Goal: Navigation & Orientation: Understand site structure

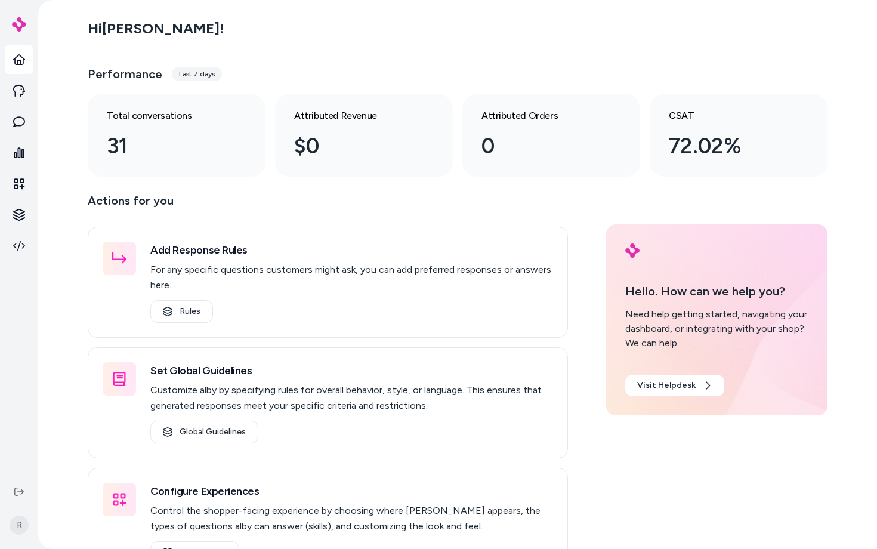
click at [574, 348] on div "Actions for you Add Response Rules For any specific questions customers might a…" at bounding box center [457, 385] width 739 height 388
click at [577, 207] on div "Actions for you Add Response Rules For any specific questions customers might a…" at bounding box center [457, 385] width 739 height 388
click at [860, 282] on div "Hi [PERSON_NAME] ! Performance Last 7 days Total conversations 31 Attributed Re…" at bounding box center [457, 274] width 838 height 549
click at [860, 281] on div "Hi [PERSON_NAME] ! Performance Last 7 days Total conversations 31 Attributed Re…" at bounding box center [457, 274] width 838 height 549
click at [590, 459] on div "Actions for you Add Response Rules For any specific questions customers might a…" at bounding box center [457, 385] width 739 height 388
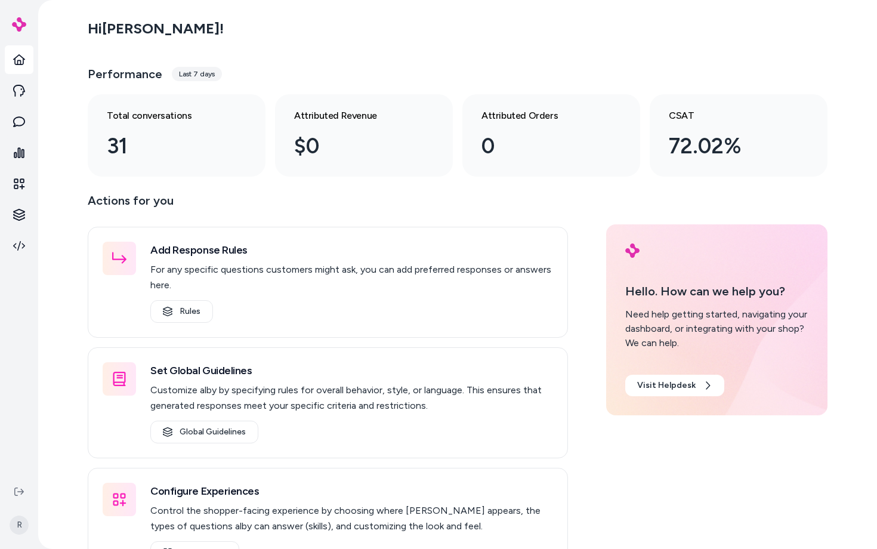
click at [592, 249] on div "Actions for you Add Response Rules For any specific questions customers might a…" at bounding box center [457, 385] width 739 height 388
click at [578, 275] on div "Actions for you Add Response Rules For any specific questions customers might a…" at bounding box center [457, 385] width 739 height 388
click at [582, 279] on div "Actions for you Add Response Rules For any specific questions customers might a…" at bounding box center [457, 385] width 739 height 388
click at [415, 51] on div "Hi [PERSON_NAME] ! Performance Last 7 days Total conversations 31 Attributed Re…" at bounding box center [457, 94] width 739 height 165
